Goal: Task Accomplishment & Management: Manage account settings

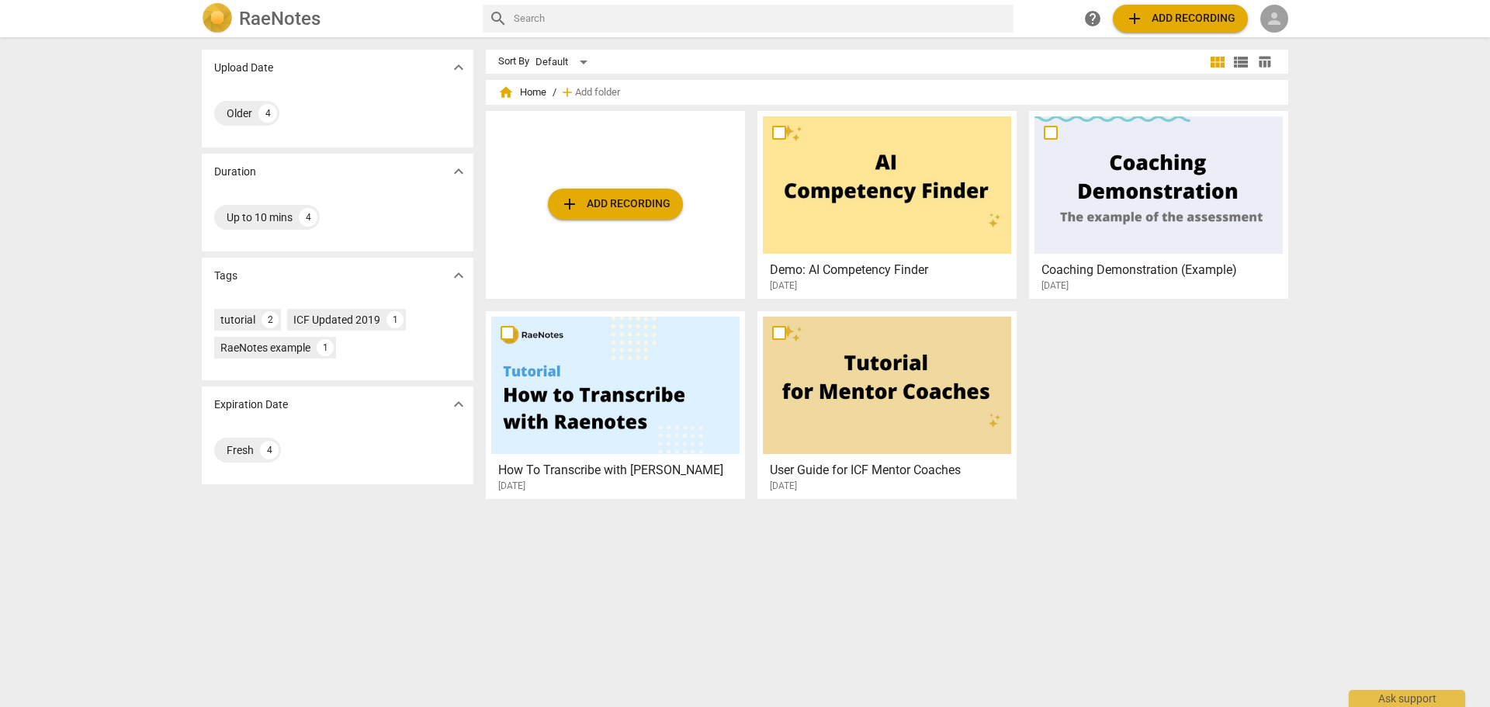
click at [1283, 13] on span "person" at bounding box center [1274, 18] width 19 height 19
click at [1293, 43] on li "Login" at bounding box center [1289, 37] width 56 height 37
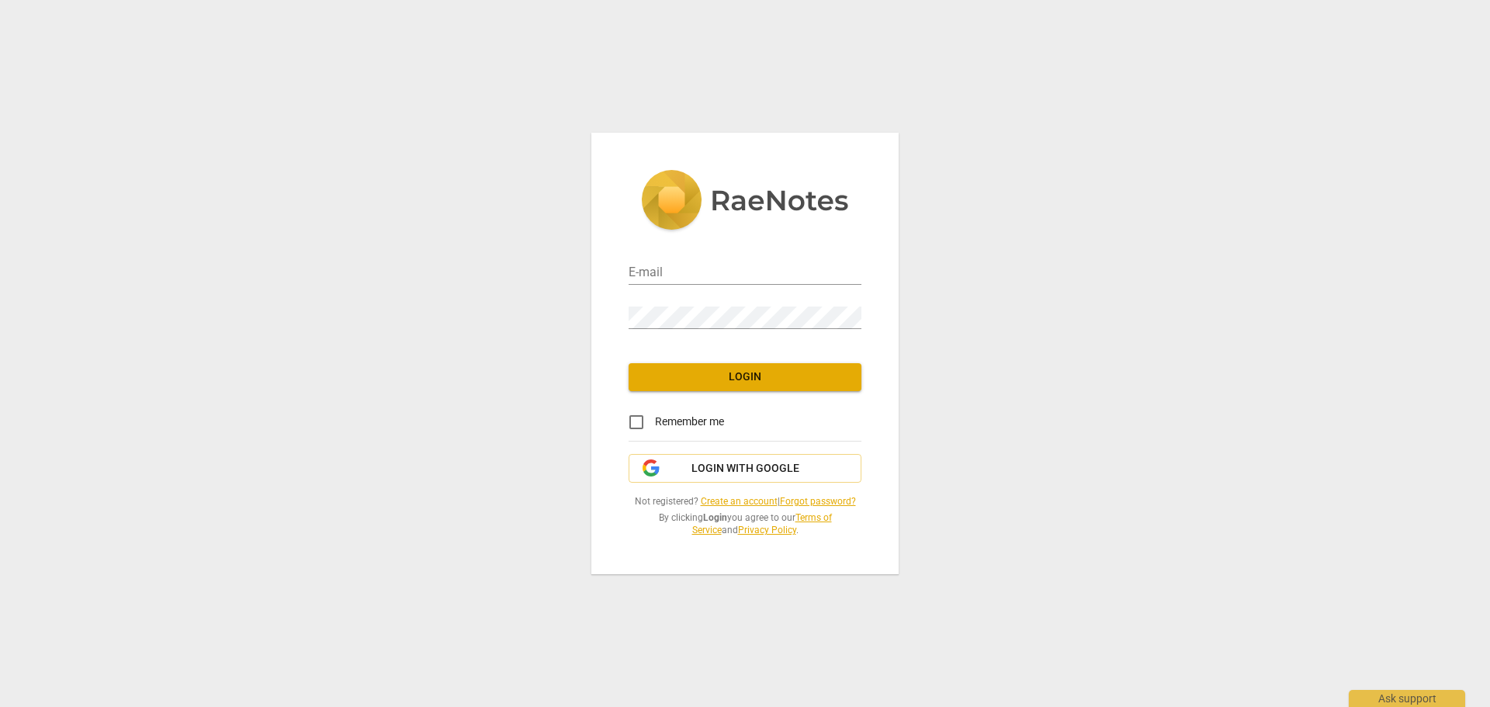
click at [697, 260] on div "E-mail" at bounding box center [745, 267] width 233 height 35
click at [661, 279] on input "email" at bounding box center [745, 273] width 233 height 23
type input "nicholas.svetlauskas@samhsa.hhs.gov"
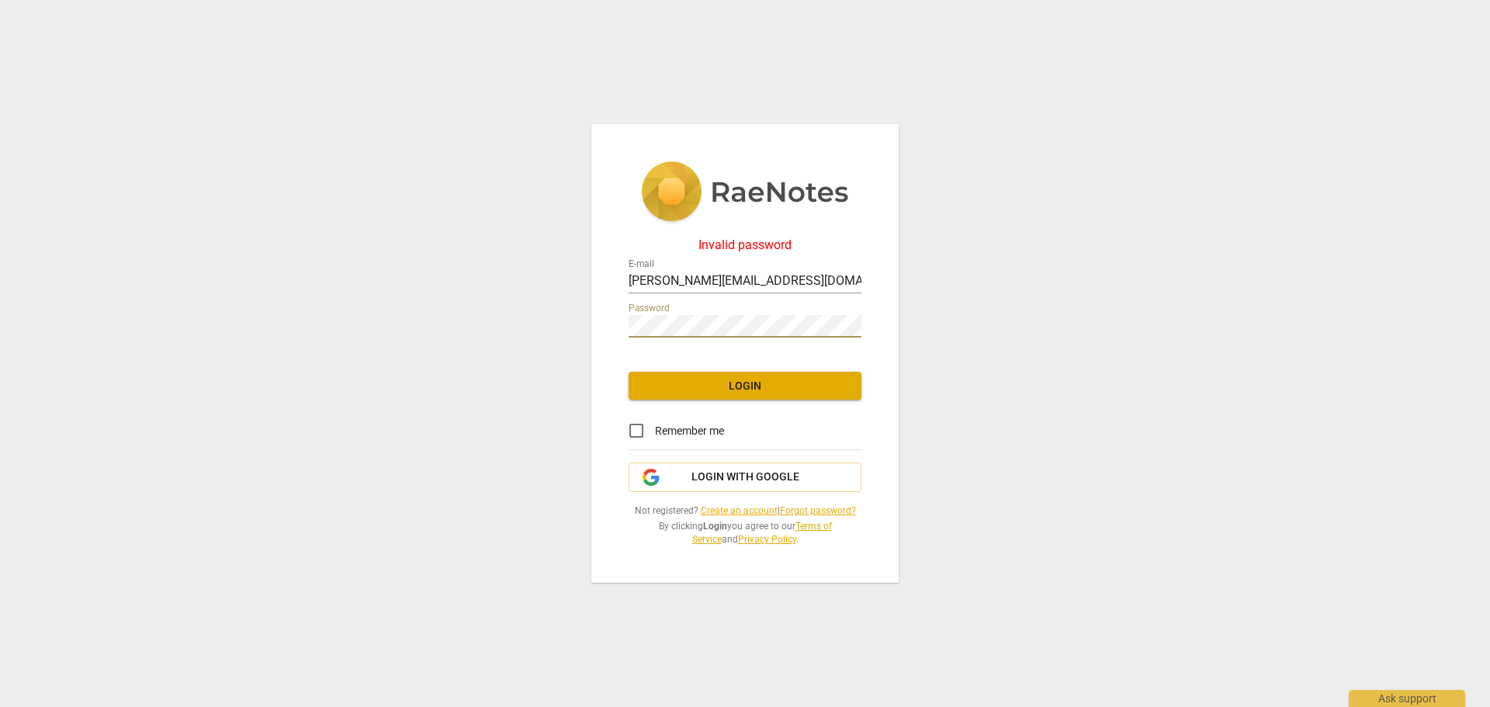
click at [810, 510] on link "Forgot password?" at bounding box center [818, 510] width 76 height 11
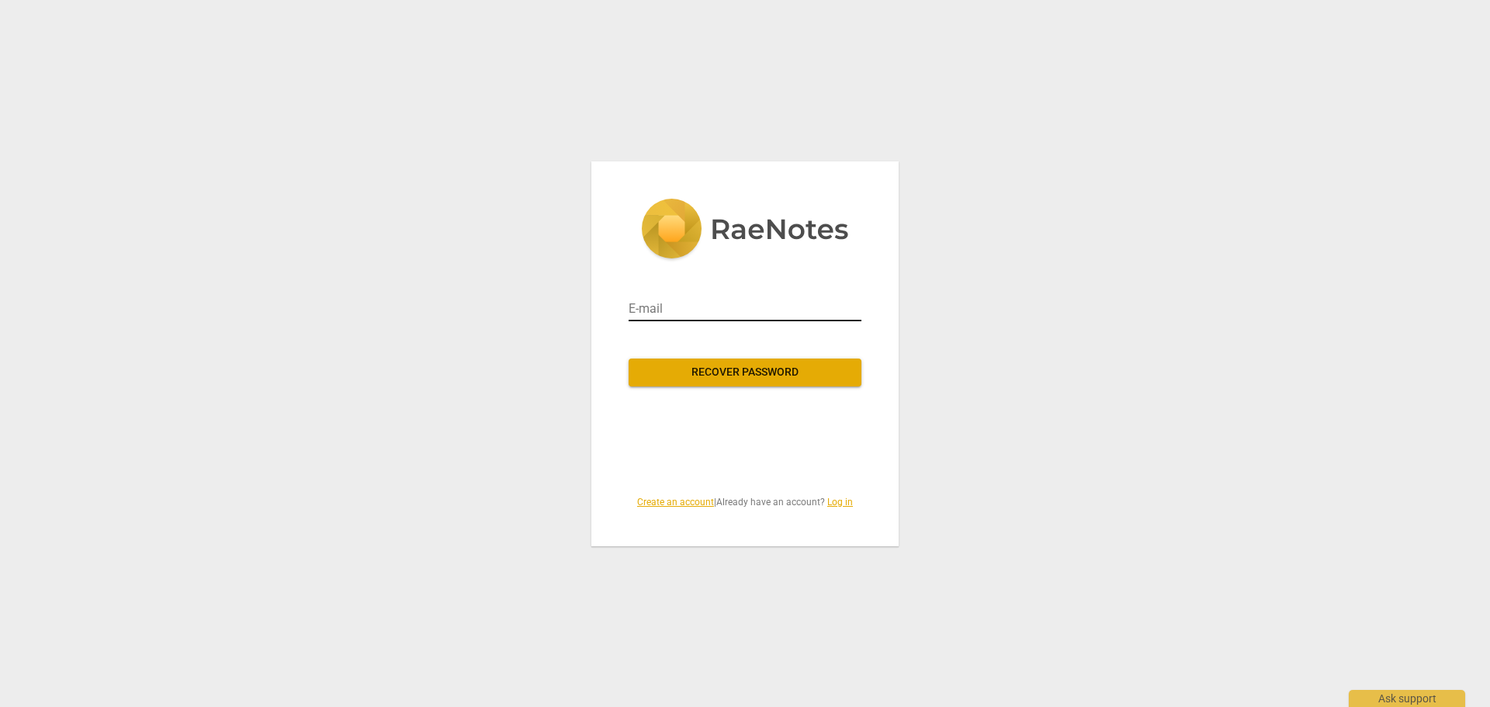
click at [678, 314] on input "email" at bounding box center [745, 309] width 233 height 25
type input "nicholas.svetlauskas@samhsa.hhs.gov"
